Goal: Find specific page/section: Find specific page/section

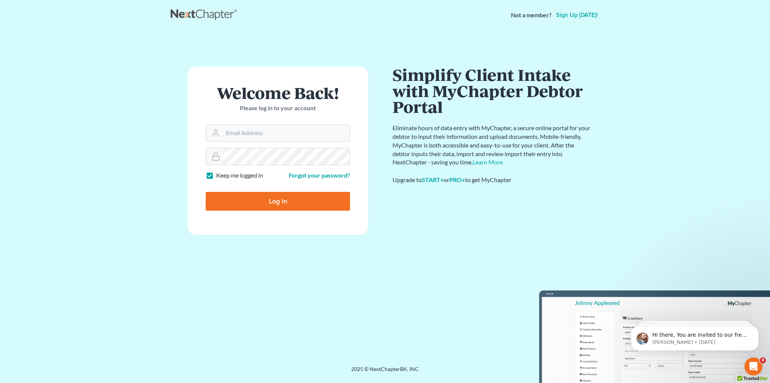
type input "[EMAIL_ADDRESS][DOMAIN_NAME]"
click at [276, 198] on input "Log In" at bounding box center [278, 201] width 144 height 19
type input "Thinking..."
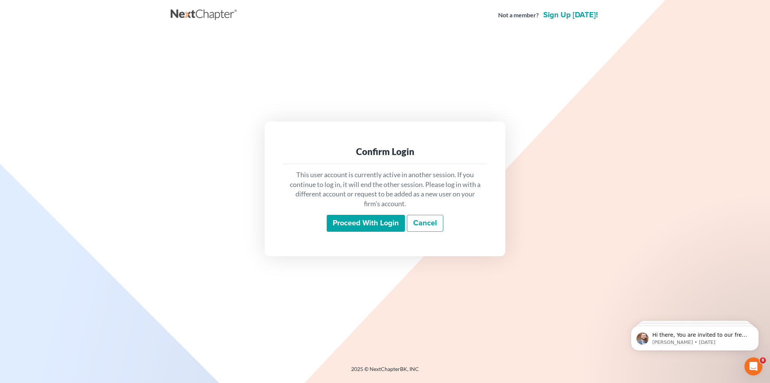
click at [371, 224] on input "Proceed with login" at bounding box center [366, 223] width 78 height 17
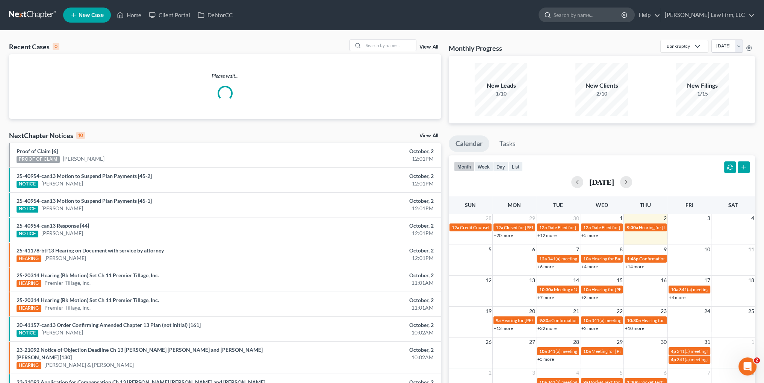
click at [601, 14] on input "search" at bounding box center [588, 15] width 69 height 14
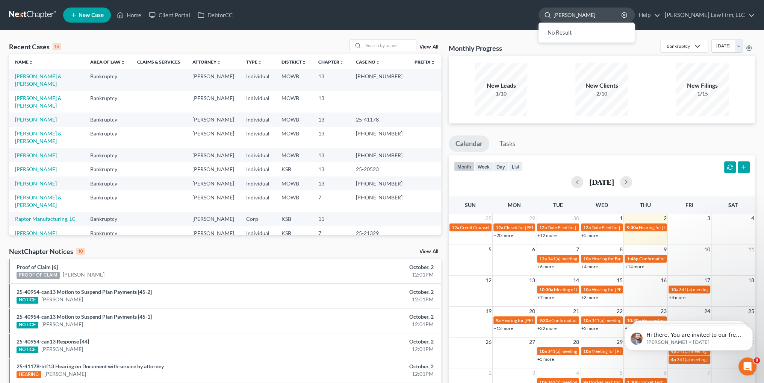
type input "rogers"
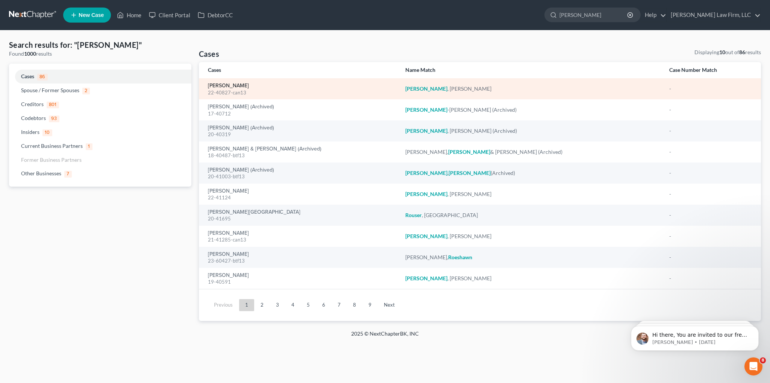
click at [221, 85] on link "Rogers, Joseph" at bounding box center [228, 85] width 41 height 5
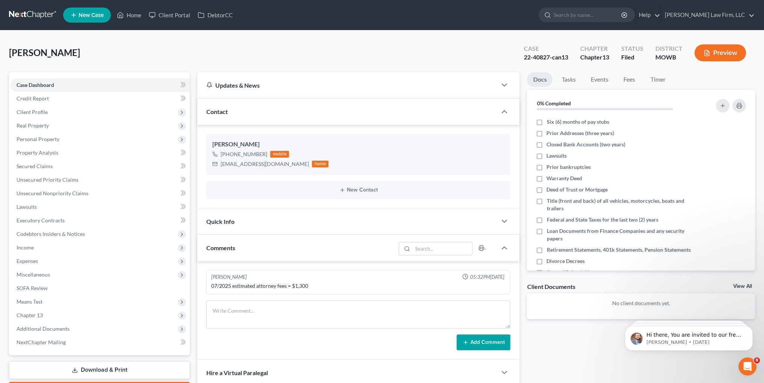
scroll to position [564, 0]
